Goal: Task Accomplishment & Management: Complete application form

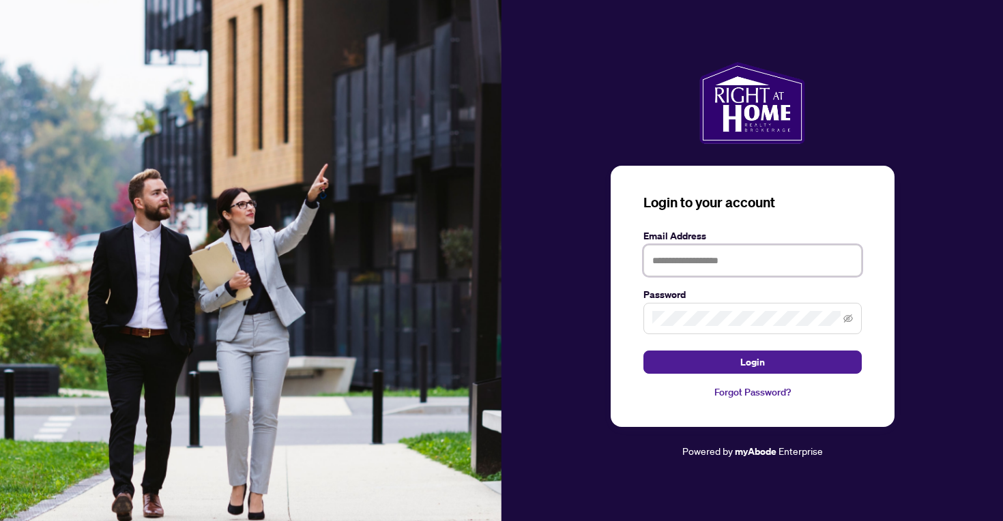
type input "**********"
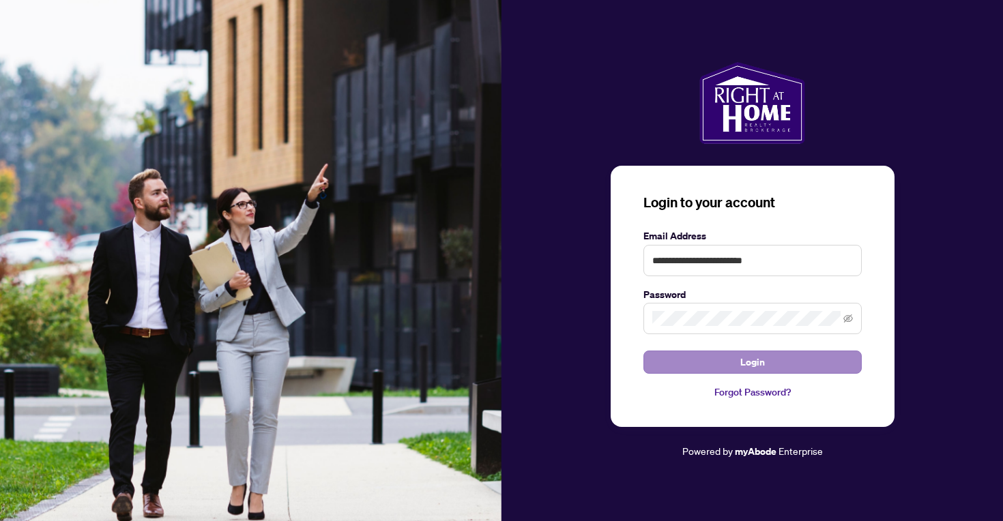
click at [745, 361] on span "Login" at bounding box center [752, 362] width 25 height 22
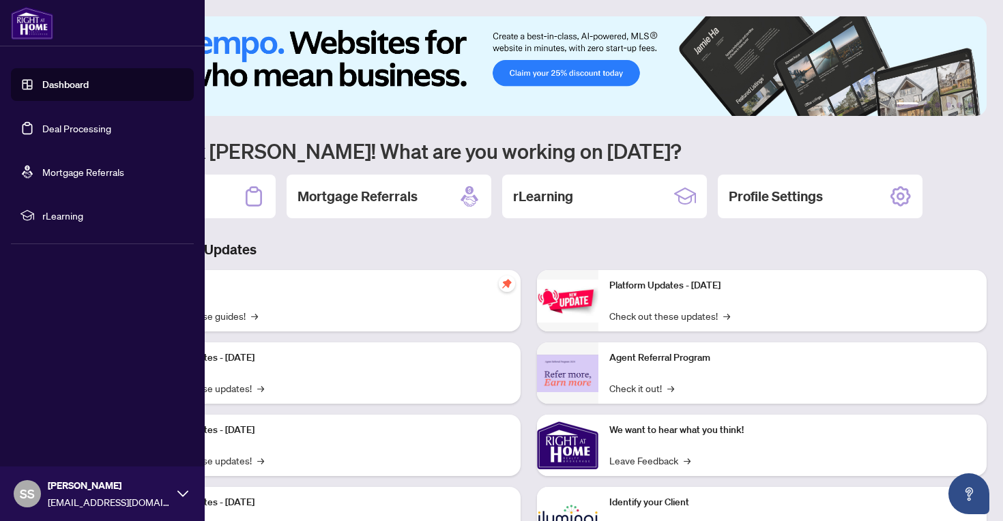
click at [59, 132] on link "Deal Processing" at bounding box center [76, 128] width 69 height 12
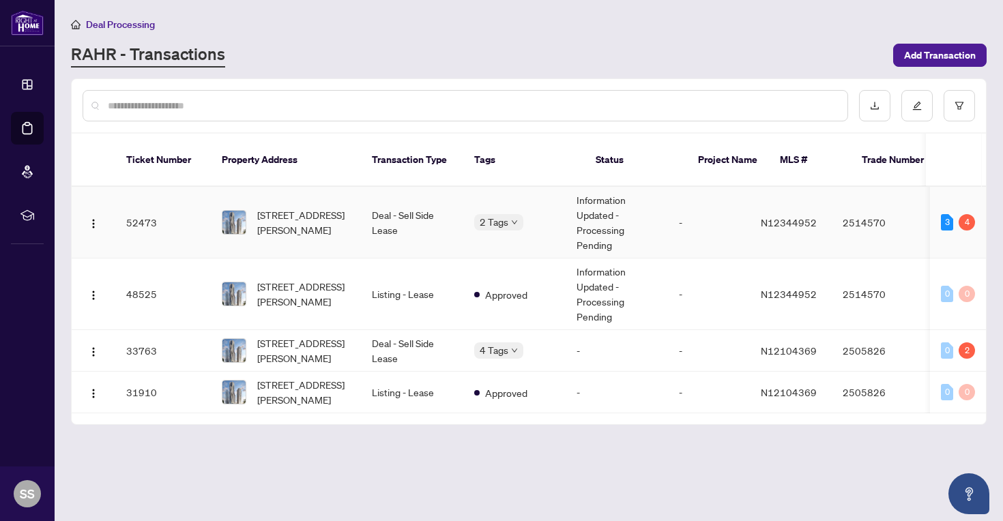
click at [750, 219] on td "-" at bounding box center [709, 223] width 82 height 72
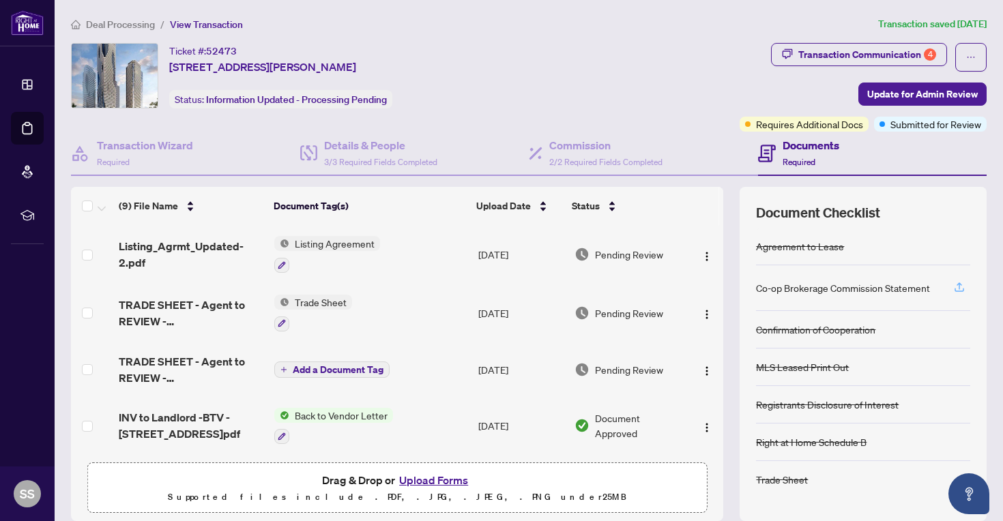
click at [961, 289] on icon "button" at bounding box center [959, 287] width 12 height 12
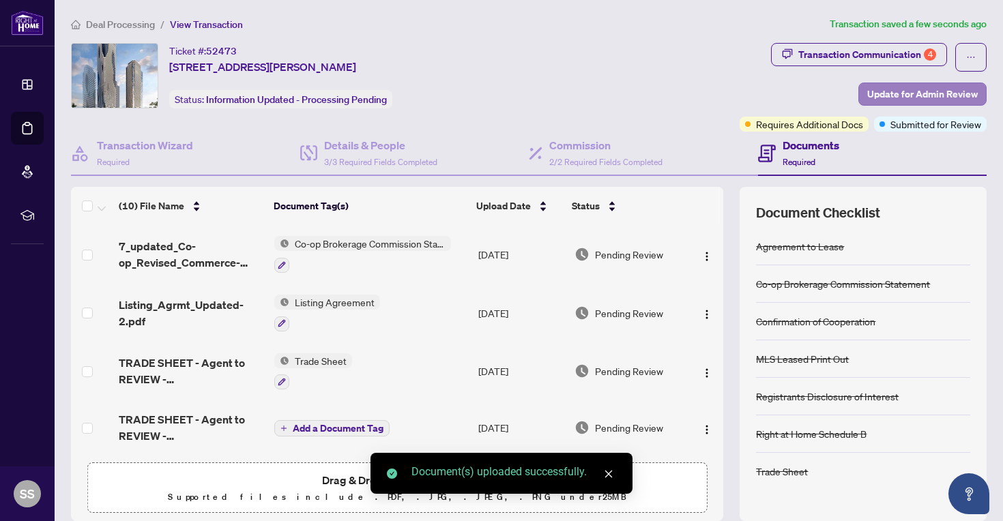
click at [917, 96] on span "Update for Admin Review" at bounding box center [922, 94] width 110 height 22
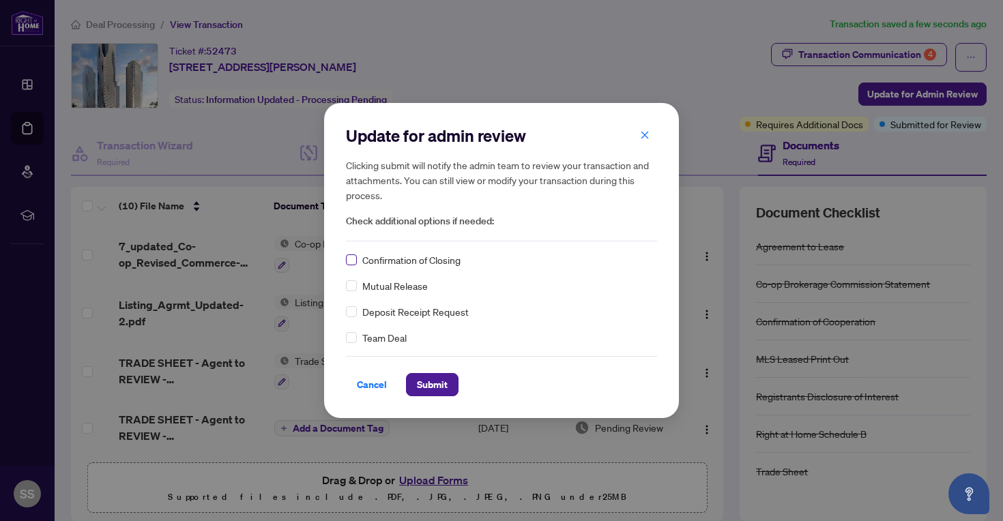
click at [355, 260] on span at bounding box center [351, 259] width 11 height 11
click at [439, 377] on span "Submit" at bounding box center [432, 385] width 31 height 22
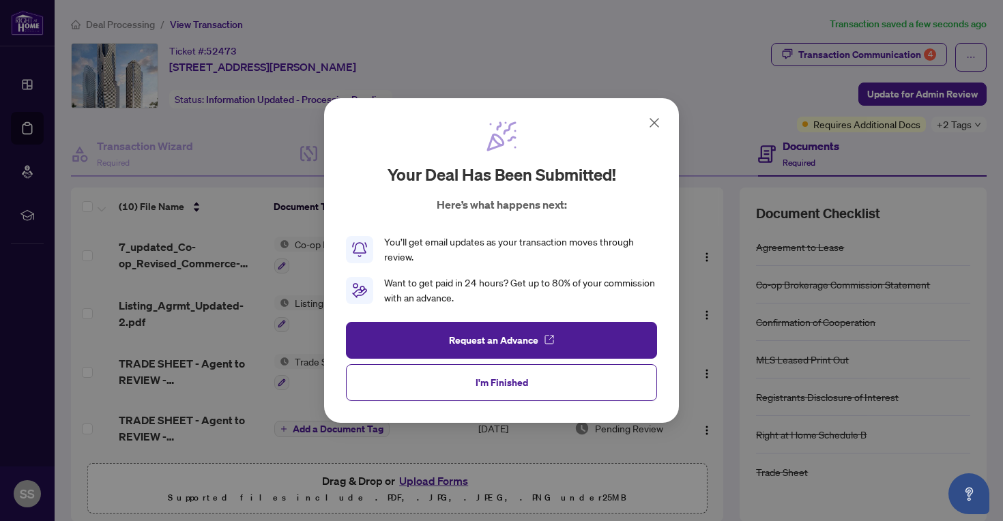
click at [653, 119] on icon at bounding box center [654, 123] width 16 height 16
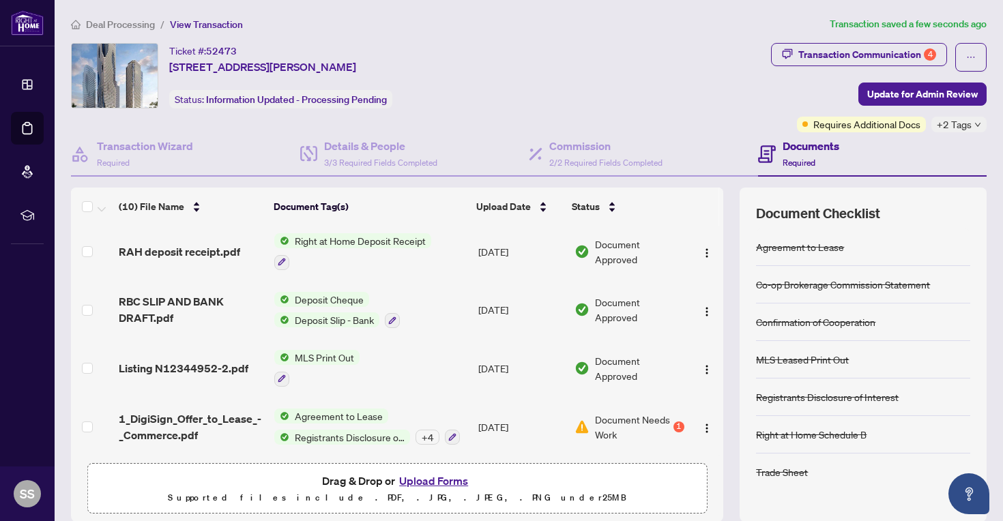
scroll to position [350, 0]
click at [674, 422] on div "1" at bounding box center [678, 427] width 11 height 11
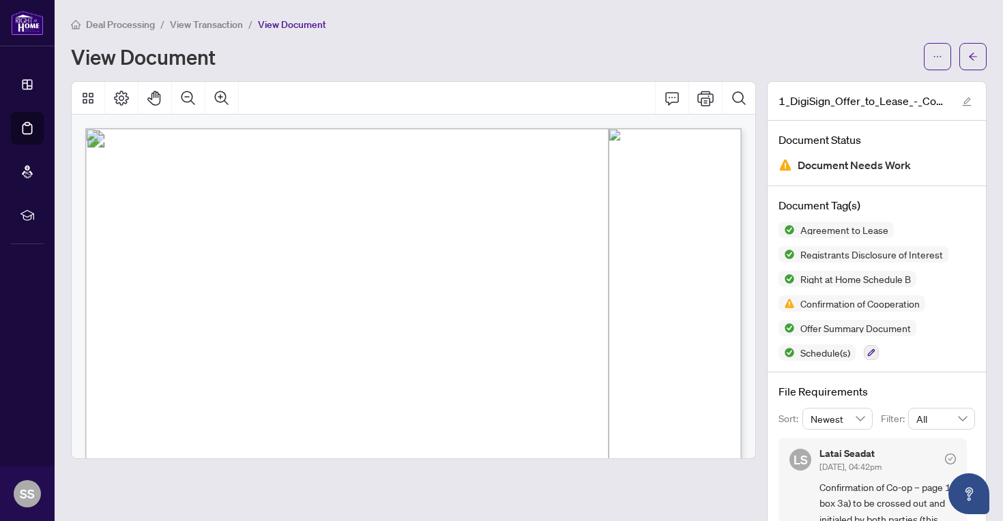
click at [207, 26] on span "View Transaction" at bounding box center [206, 24] width 73 height 12
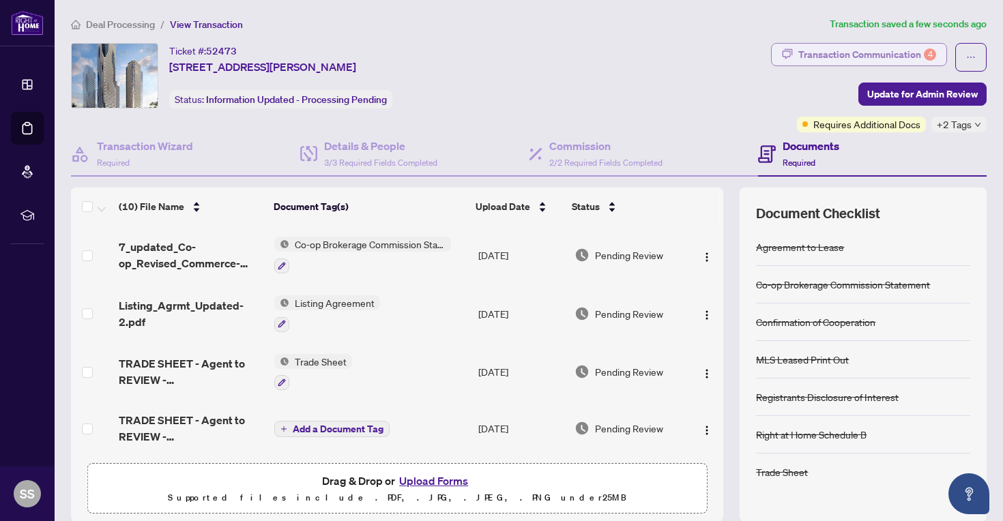
click at [914, 54] on div "Transaction Communication 4" at bounding box center [867, 55] width 138 height 22
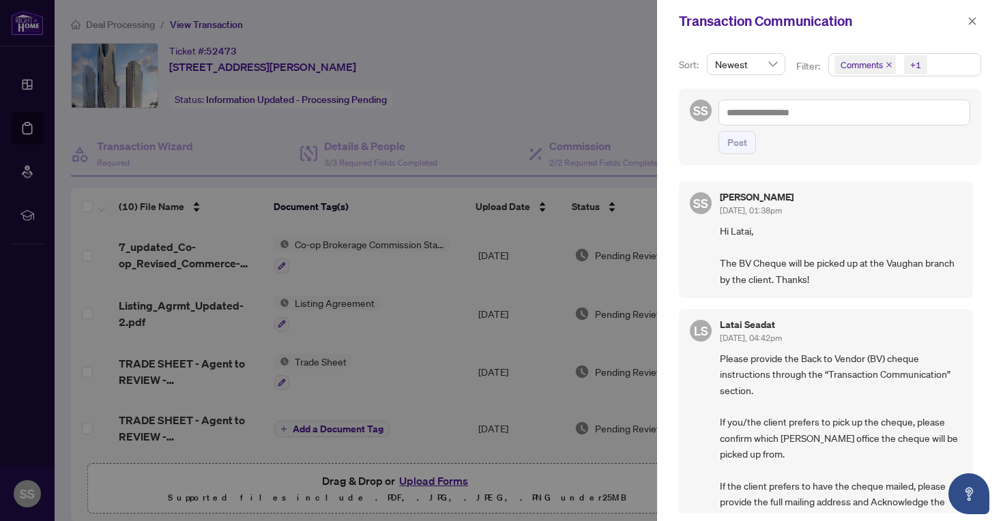
click at [633, 74] on div at bounding box center [501, 260] width 1003 height 521
click at [975, 25] on icon "close" at bounding box center [973, 21] width 8 height 8
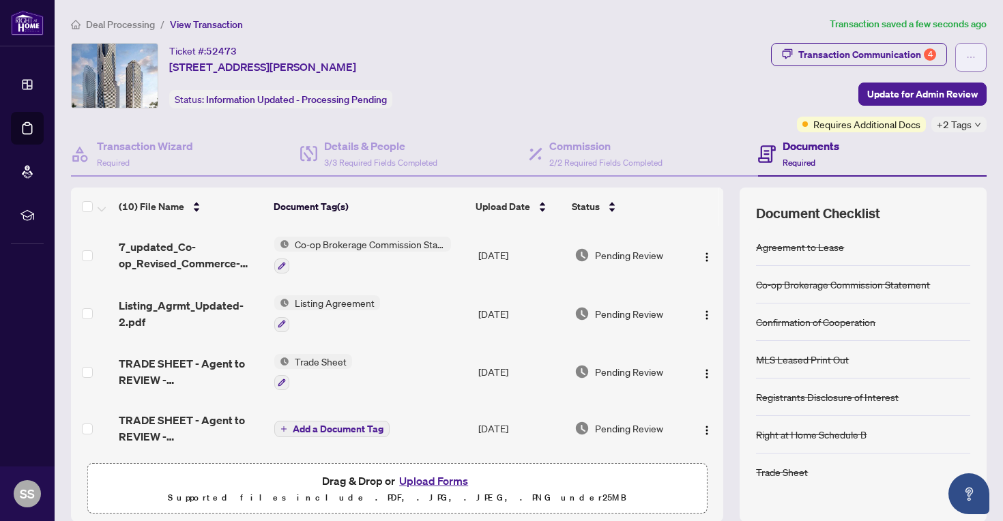
click at [966, 57] on icon "ellipsis" at bounding box center [971, 58] width 10 height 10
click at [973, 55] on icon "ellipsis" at bounding box center [971, 58] width 10 height 10
click at [902, 95] on span "Update for Admin Review" at bounding box center [922, 94] width 110 height 22
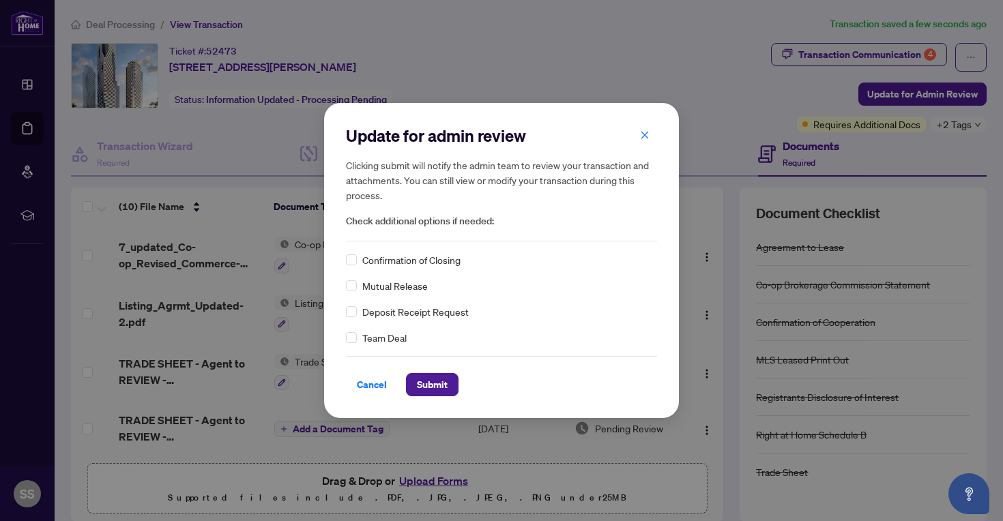
click at [400, 262] on span "Confirmation of Closing" at bounding box center [411, 259] width 98 height 15
click at [355, 260] on span at bounding box center [351, 259] width 11 height 11
click at [431, 390] on span "Submit" at bounding box center [432, 385] width 31 height 22
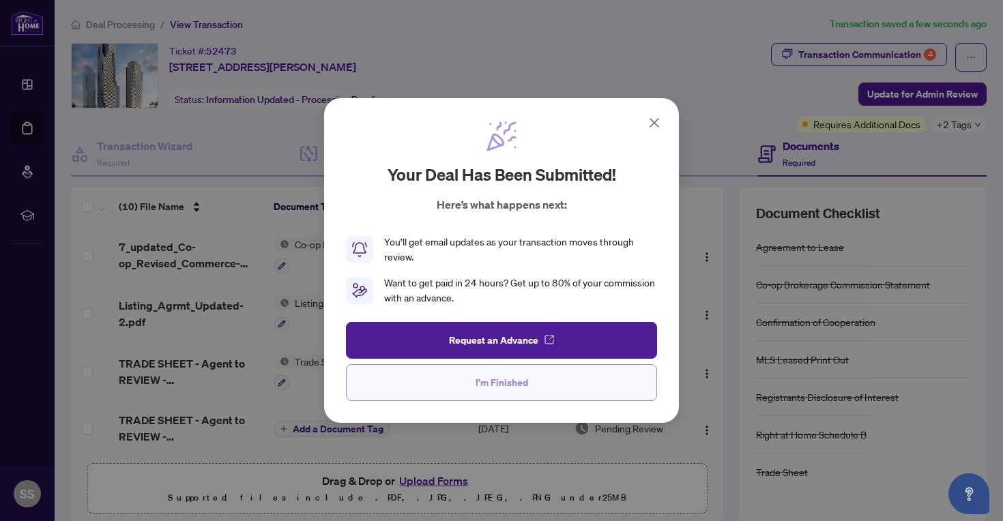
click at [533, 378] on button "I'm Finished" at bounding box center [501, 382] width 311 height 37
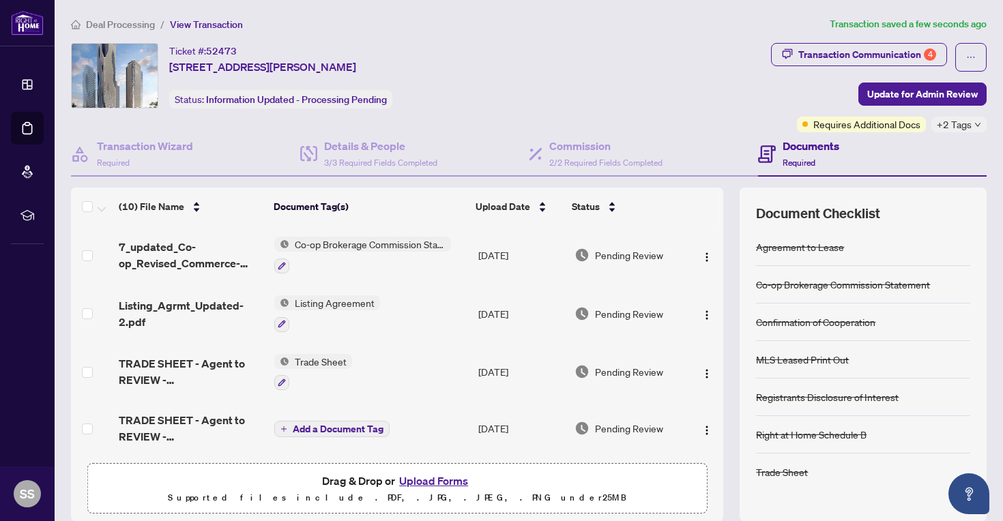
click at [147, 25] on span "Deal Processing" at bounding box center [120, 24] width 69 height 12
